Goal: Find contact information: Find contact information

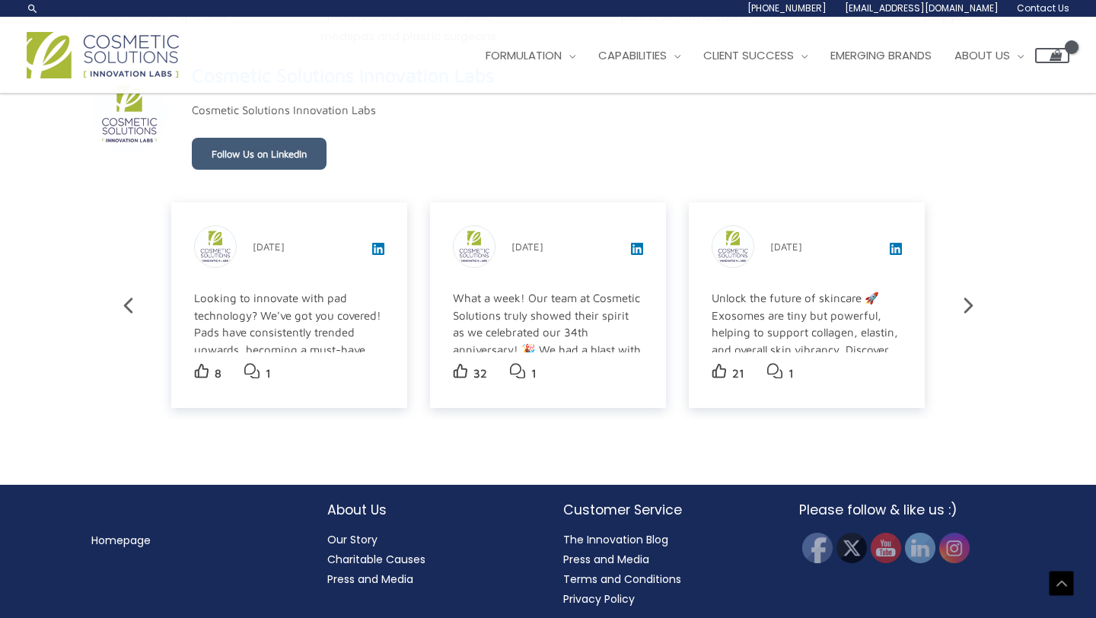
scroll to position [2560, 0]
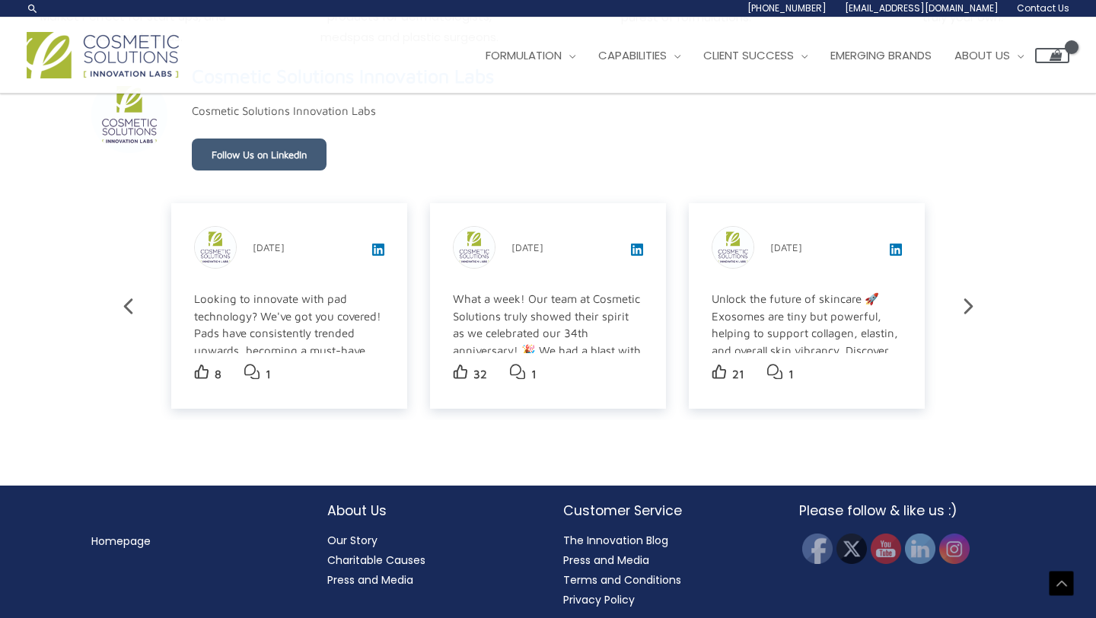
click at [961, 306] on icon at bounding box center [968, 306] width 27 height 27
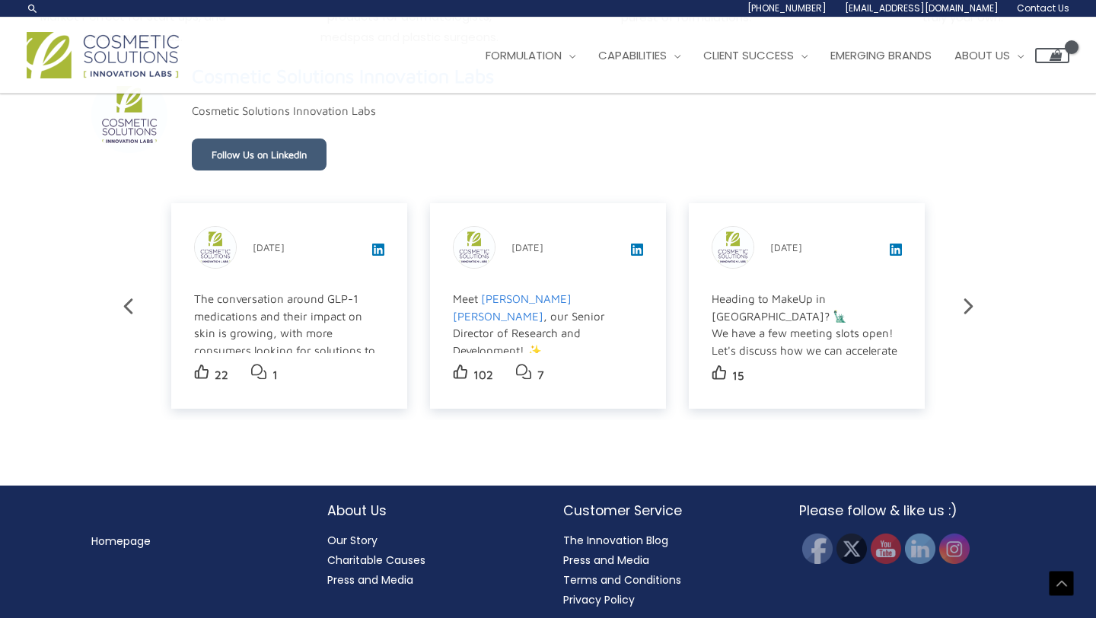
click at [961, 306] on icon at bounding box center [968, 306] width 27 height 27
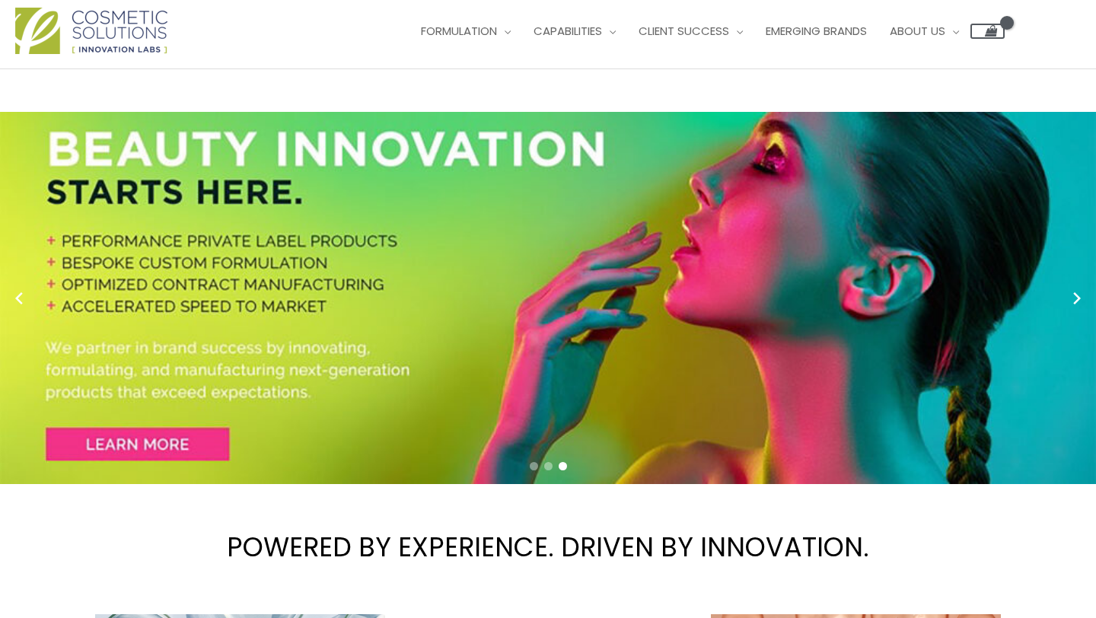
scroll to position [0, 0]
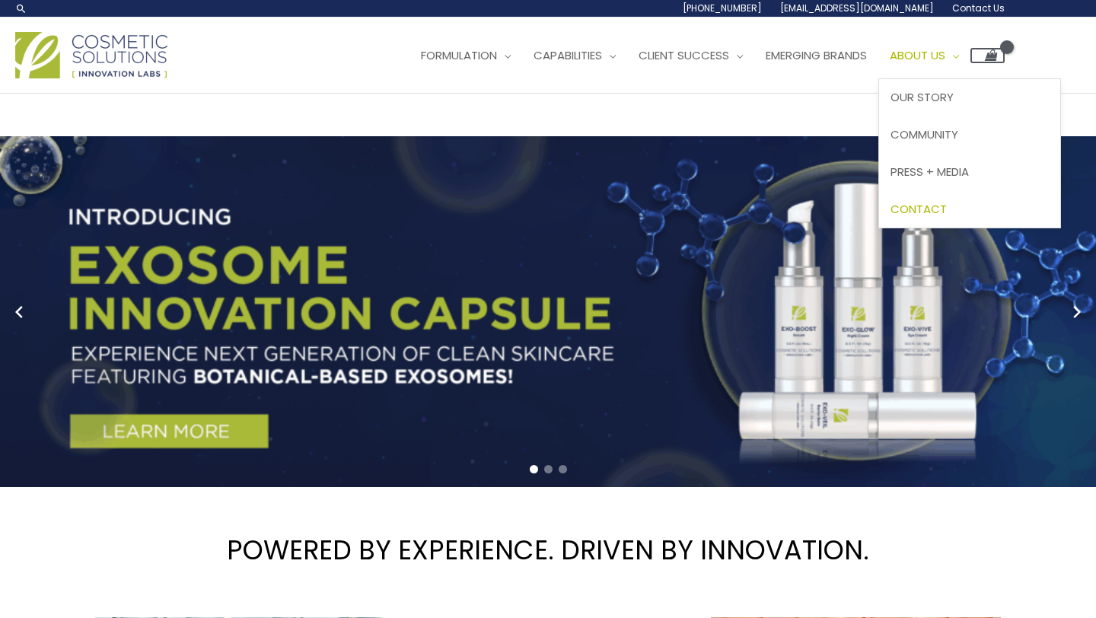
click at [947, 204] on span "Contact" at bounding box center [919, 209] width 56 height 16
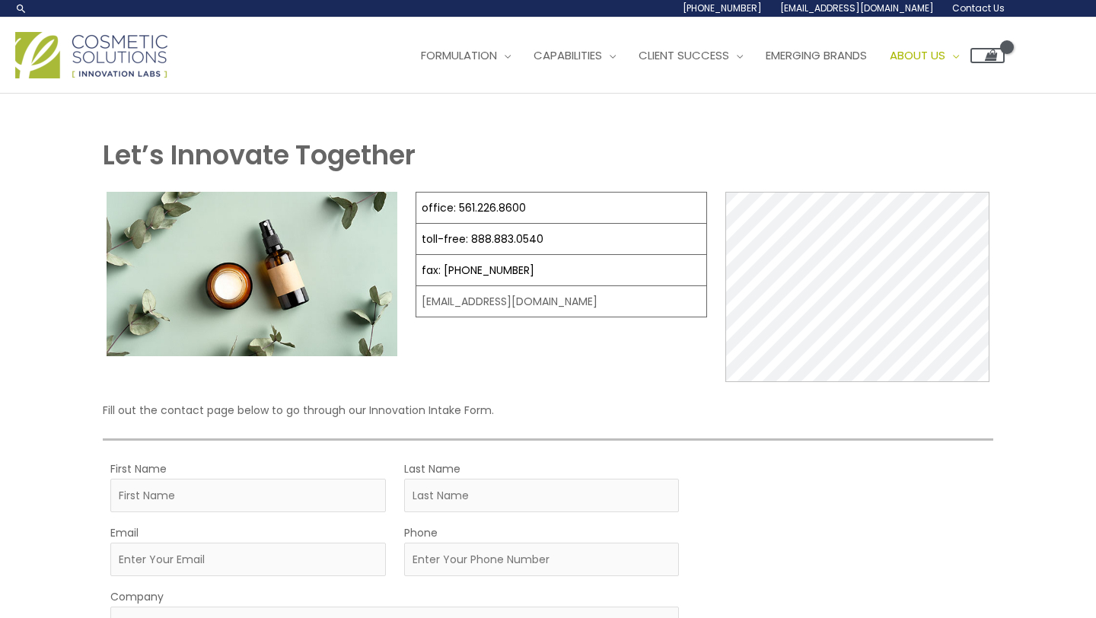
click at [429, 130] on div "Let’s Innovate Together office: 561.226.8600 toll-free: [PHONE_NUMBER] fax: [PH…" at bounding box center [548, 556] width 944 height 925
click at [78, 48] on img at bounding box center [91, 55] width 152 height 46
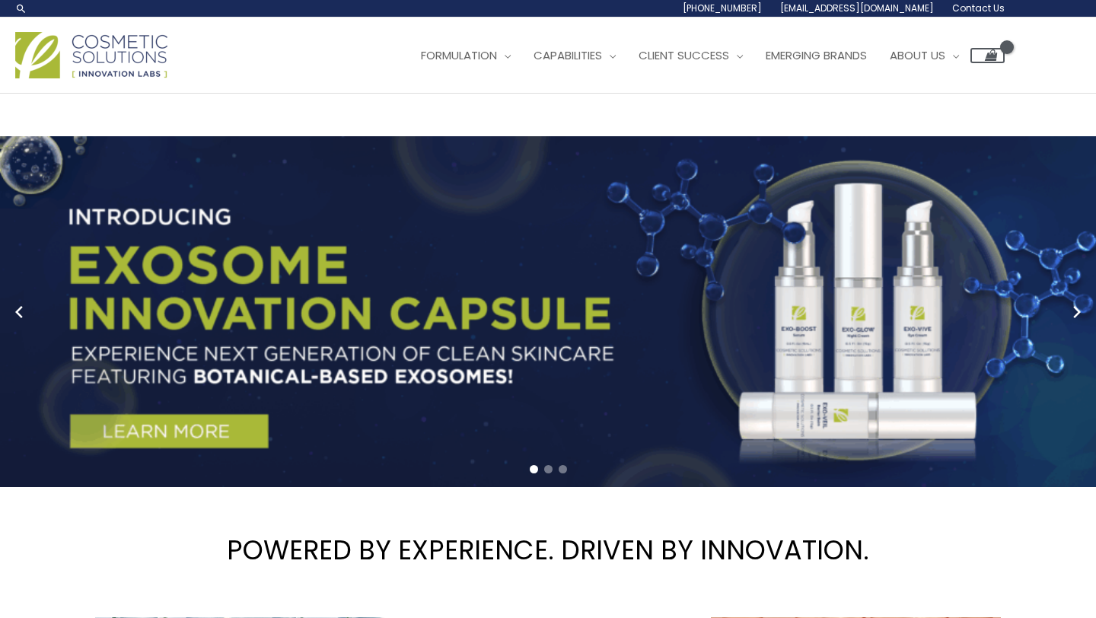
click at [154, 512] on h1 "POWERED BY EXPERIENCE. DRIVEN BY INNOVATION." at bounding box center [548, 550] width 1096 height 104
